Goal: Task Accomplishment & Management: Manage account settings

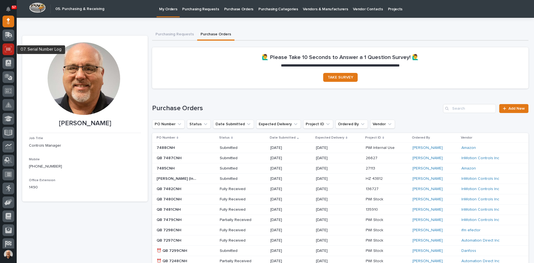
click at [11, 47] on icon at bounding box center [8, 49] width 7 height 6
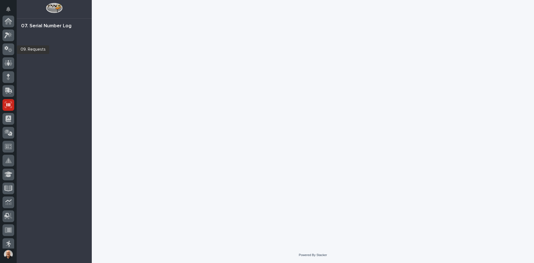
scroll to position [83, 0]
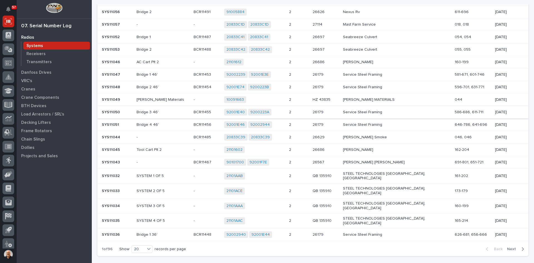
scroll to position [111, 0]
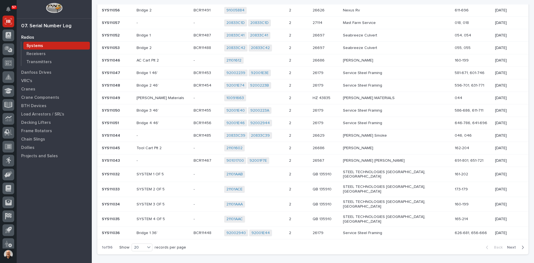
click at [511, 245] on span "Next" at bounding box center [513, 247] width 12 height 5
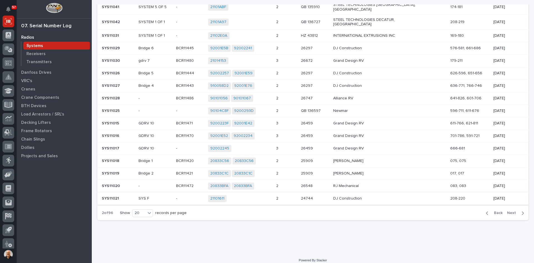
scroll to position [141, 0]
click at [508, 210] on span "Next" at bounding box center [513, 212] width 12 height 5
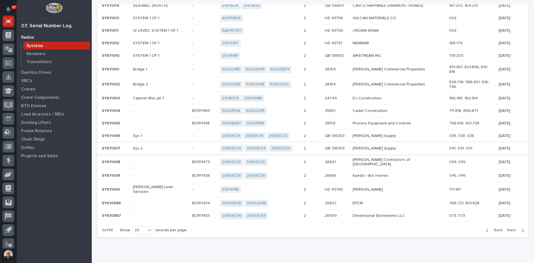
scroll to position [139, 0]
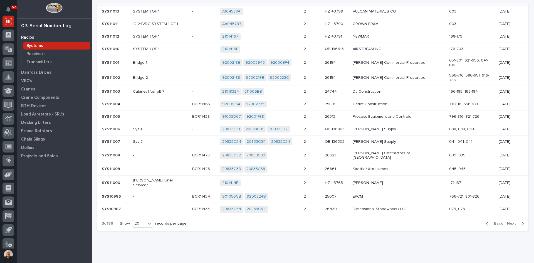
click at [507, 221] on span "Next" at bounding box center [513, 223] width 12 height 5
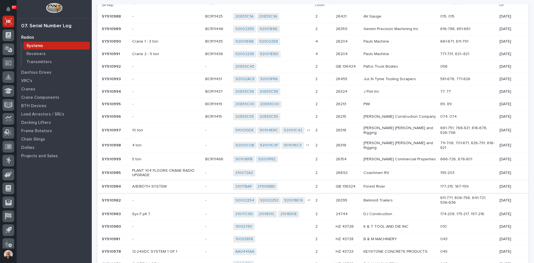
scroll to position [0, 0]
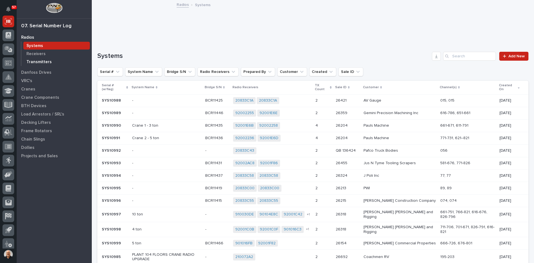
click at [36, 59] on div "Transmitters" at bounding box center [56, 62] width 66 height 8
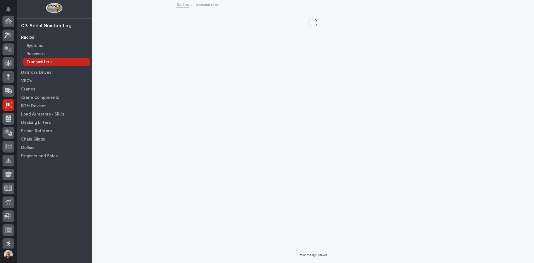
scroll to position [83, 0]
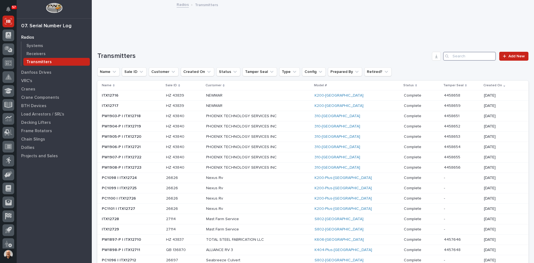
click at [455, 55] on input "Search" at bounding box center [469, 56] width 53 height 9
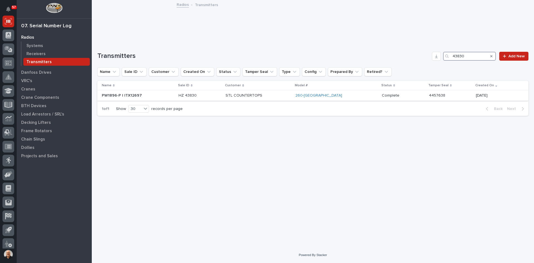
type input "43830"
click at [282, 94] on p "STL COUNTERTOPS" at bounding box center [257, 95] width 65 height 5
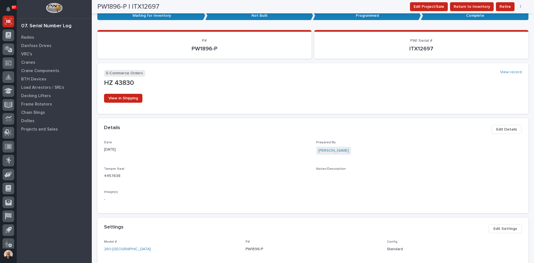
scroll to position [37, 0]
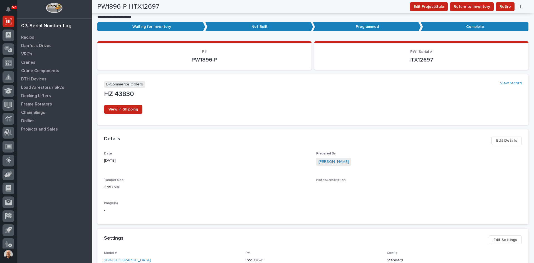
click at [502, 139] on span "Edit Details" at bounding box center [506, 140] width 21 height 7
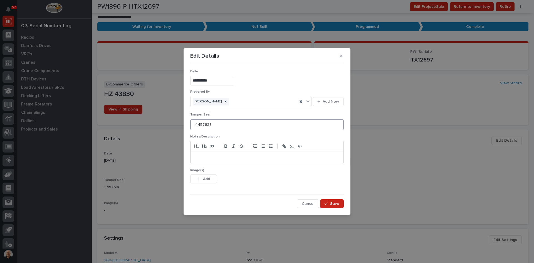
click at [211, 124] on input "4457638" at bounding box center [266, 124] width 153 height 11
type input "4457650"
click at [333, 203] on span "Save" at bounding box center [334, 203] width 9 height 5
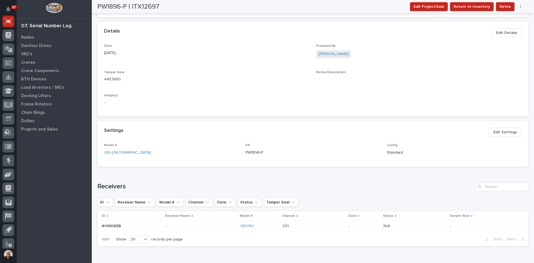
scroll to position [148, 0]
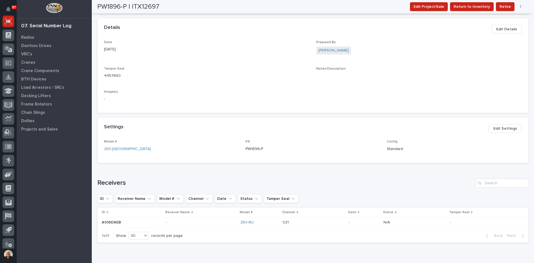
click at [506, 128] on span "Edit Settings" at bounding box center [505, 128] width 24 height 7
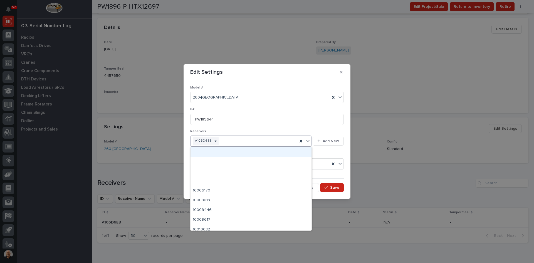
click at [222, 142] on div "A106D6EB" at bounding box center [243, 141] width 107 height 10
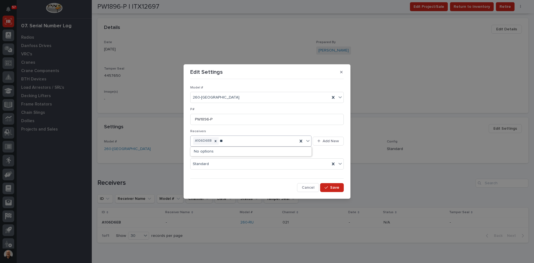
type input "*"
click at [332, 141] on span "Add New" at bounding box center [330, 140] width 16 height 5
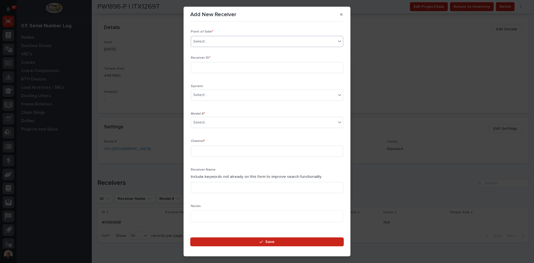
click at [215, 41] on div "Select..." at bounding box center [263, 41] width 145 height 9
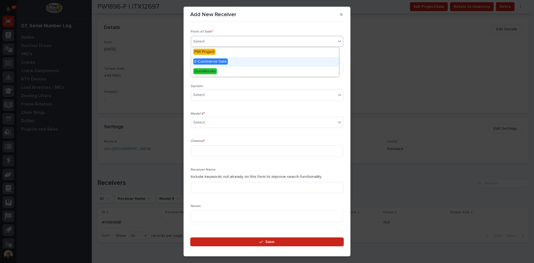
click at [208, 61] on span "E-Commerce Sale" at bounding box center [210, 61] width 34 height 6
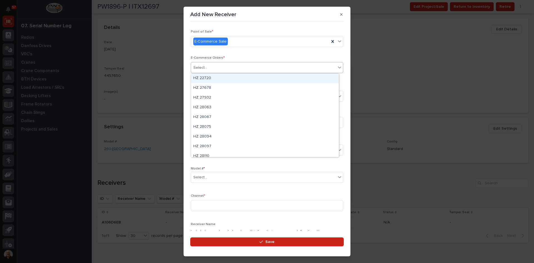
click at [210, 68] on div "Select..." at bounding box center [263, 67] width 145 height 9
type input "*****"
click at [210, 78] on div "HZ 43830" at bounding box center [265, 78] width 148 height 10
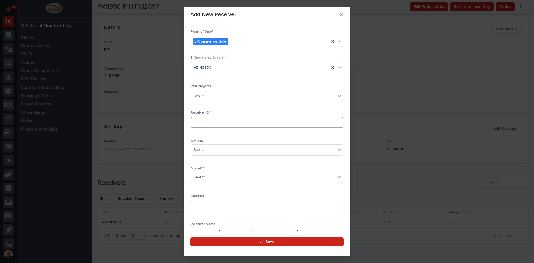
click at [206, 120] on input at bounding box center [267, 122] width 152 height 11
type input "A106F37E"
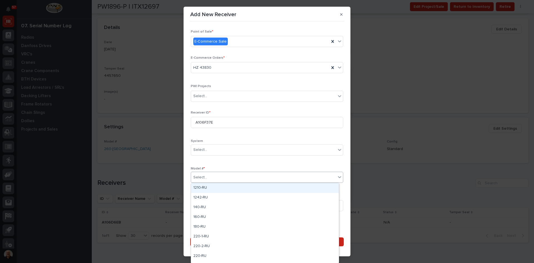
click at [210, 173] on div "Select..." at bounding box center [263, 177] width 145 height 9
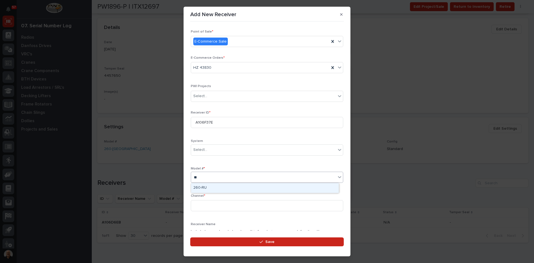
type input "***"
click at [199, 187] on div "260-RU" at bounding box center [265, 188] width 148 height 10
click at [200, 205] on input at bounding box center [267, 205] width 152 height 11
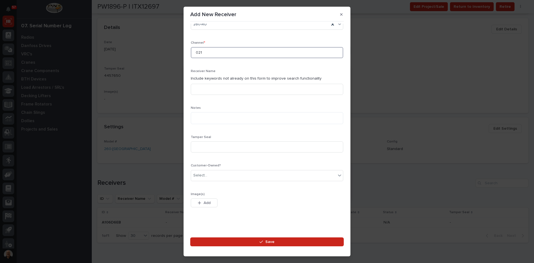
scroll to position [156, 0]
type input "021"
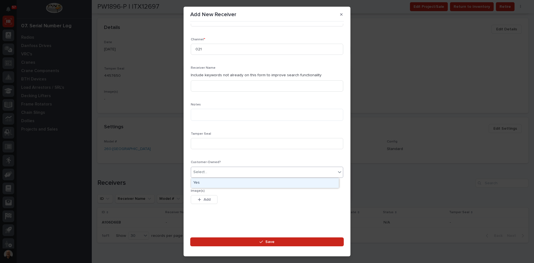
click at [206, 170] on div "Select..." at bounding box center [200, 172] width 14 height 6
click at [200, 182] on div "Yes" at bounding box center [265, 183] width 148 height 10
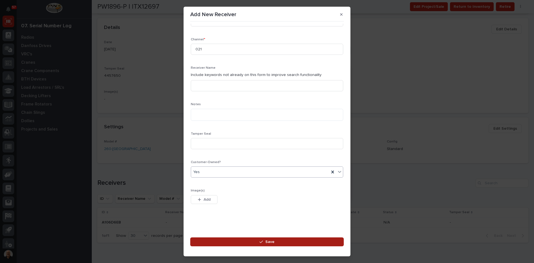
click at [269, 239] on span "Save" at bounding box center [269, 241] width 9 height 5
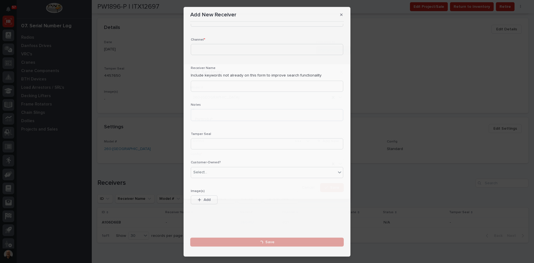
scroll to position [0, 0]
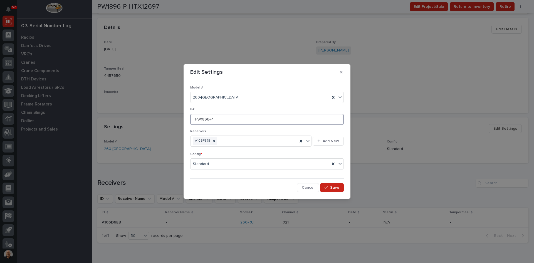
click at [216, 118] on input "PW1896-P" at bounding box center [266, 119] width 153 height 11
type input "PW1902-P"
click at [334, 186] on span "Save" at bounding box center [334, 187] width 9 height 5
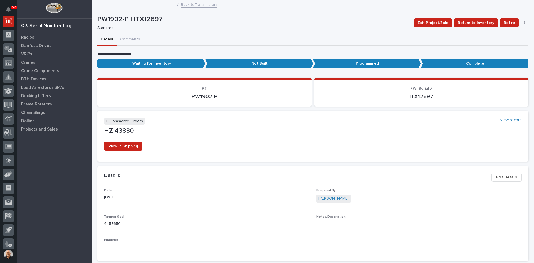
click at [188, 4] on link "Back to Transmitters" at bounding box center [199, 4] width 37 height 6
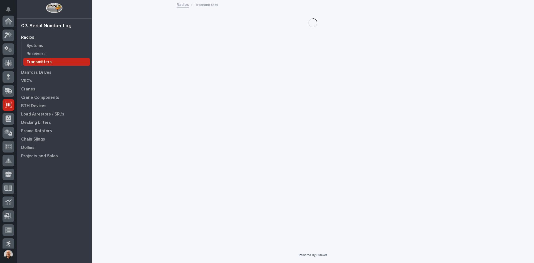
scroll to position [83, 0]
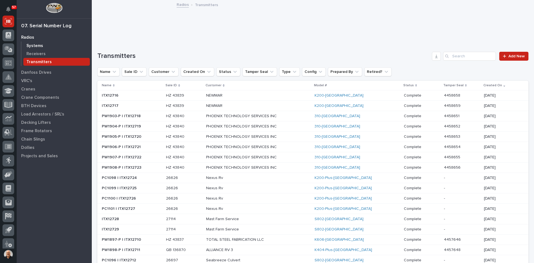
click at [33, 46] on p "Systems" at bounding box center [34, 45] width 17 height 5
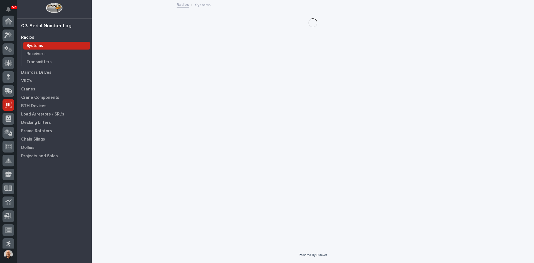
scroll to position [83, 0]
